Goal: Navigation & Orientation: Find specific page/section

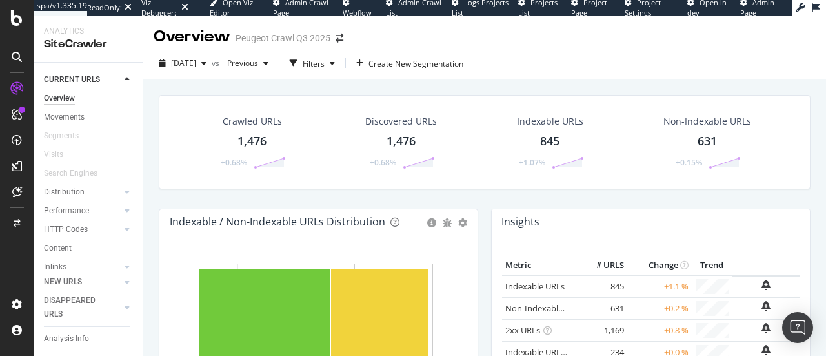
click at [14, 59] on icon at bounding box center [17, 57] width 10 height 10
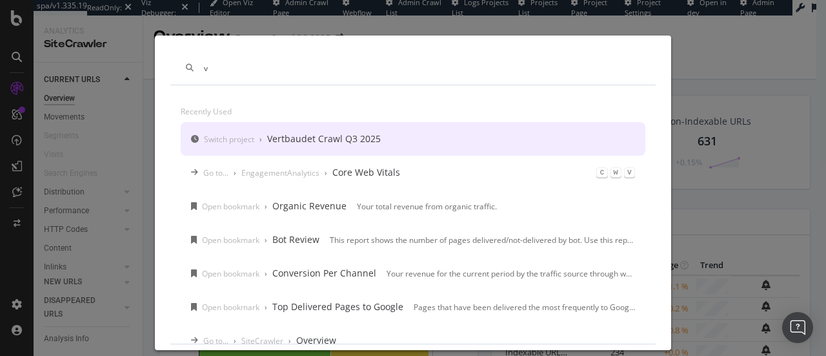
type input "v"
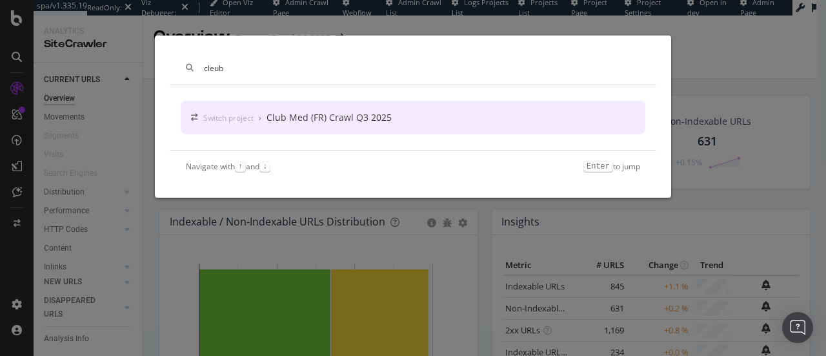
type input "cleub"
click at [349, 116] on div "Club Med (FR) Crawl Q3 2025" at bounding box center [329, 117] width 125 height 13
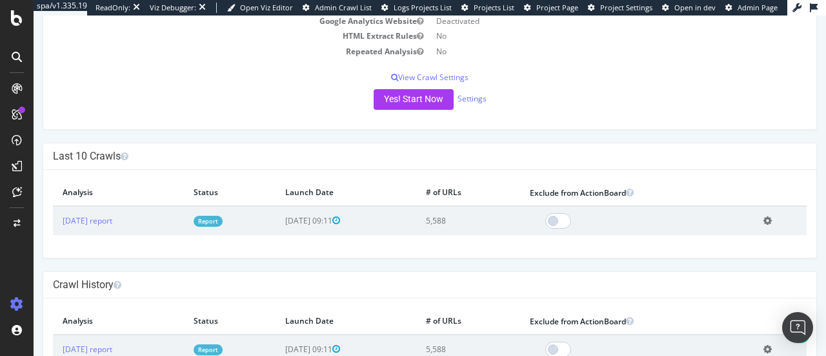
scroll to position [205, 0]
click at [106, 223] on link "[DATE] report" at bounding box center [88, 221] width 50 height 11
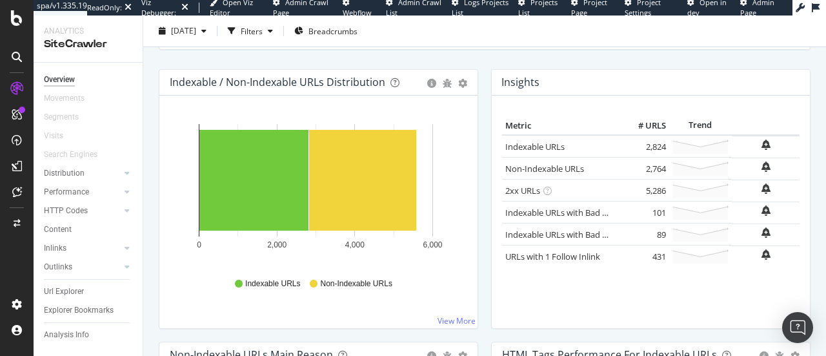
scroll to position [141, 0]
